Goal: Entertainment & Leisure: Consume media (video, audio)

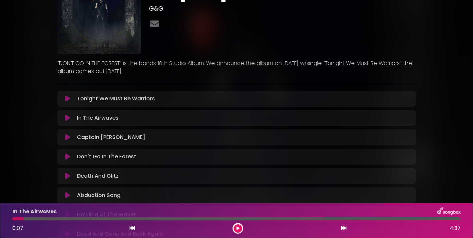
scroll to position [126, 0]
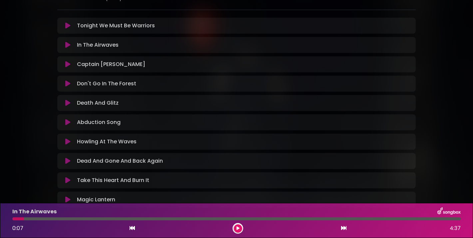
click at [68, 84] on icon at bounding box center [67, 83] width 5 height 7
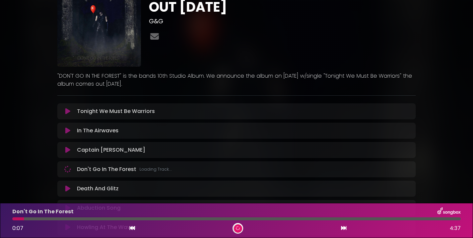
scroll to position [98, 0]
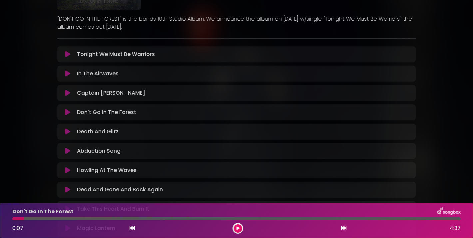
click at [240, 229] on button at bounding box center [238, 228] width 8 height 8
click at [242, 227] on div at bounding box center [237, 228] width 11 height 11
click at [238, 227] on icon at bounding box center [238, 228] width 4 height 5
click at [238, 227] on icon at bounding box center [238, 228] width 4 height 4
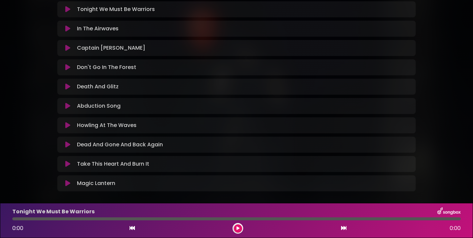
scroll to position [133, 0]
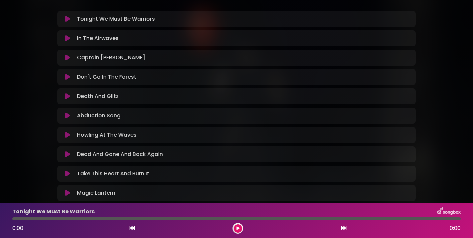
click at [65, 75] on icon at bounding box center [67, 77] width 5 height 7
click at [71, 78] on button at bounding box center [67, 77] width 13 height 7
click at [67, 79] on icon at bounding box center [67, 77] width 5 height 7
click at [69, 98] on icon at bounding box center [67, 96] width 5 height 7
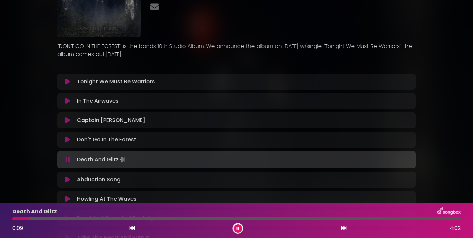
scroll to position [0, 0]
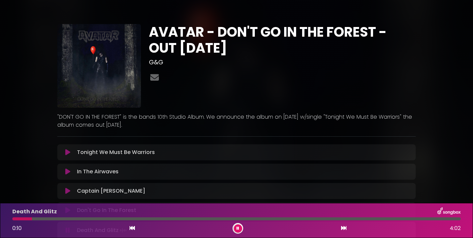
click at [113, 124] on p ""DON'T GO IN THE FOREST" is the bands 10th Studio Album. We announce the album …" at bounding box center [236, 121] width 358 height 16
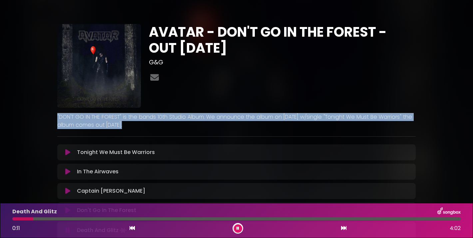
click at [113, 124] on p ""DON'T GO IN THE FOREST" is the bands 10th Studio Album. We announce the album …" at bounding box center [236, 121] width 358 height 16
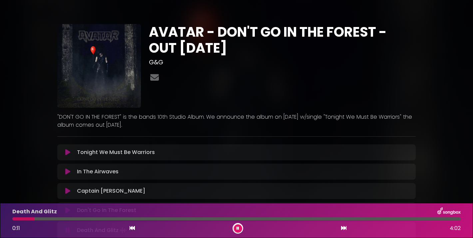
click at [110, 123] on p ""DON'T GO IN THE FOREST" is the bands 10th Studio Album. We announce the album …" at bounding box center [236, 121] width 358 height 16
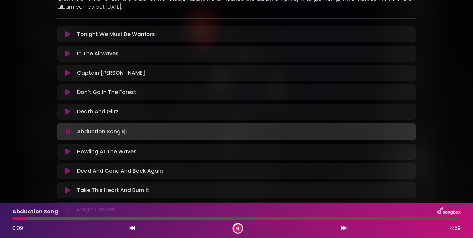
scroll to position [125, 0]
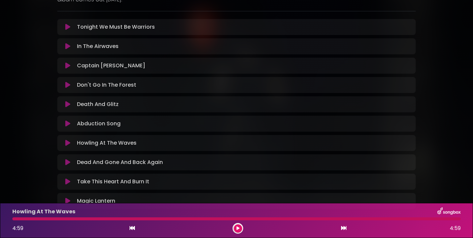
click at [240, 228] on button at bounding box center [238, 228] width 8 height 8
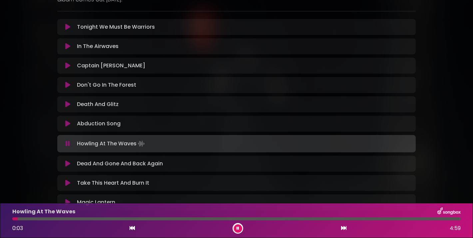
click at [67, 166] on icon at bounding box center [67, 163] width 5 height 7
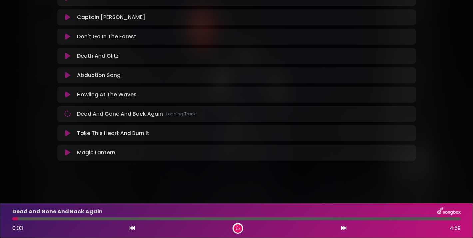
scroll to position [154, 0]
